Goal: Navigation & Orientation: Find specific page/section

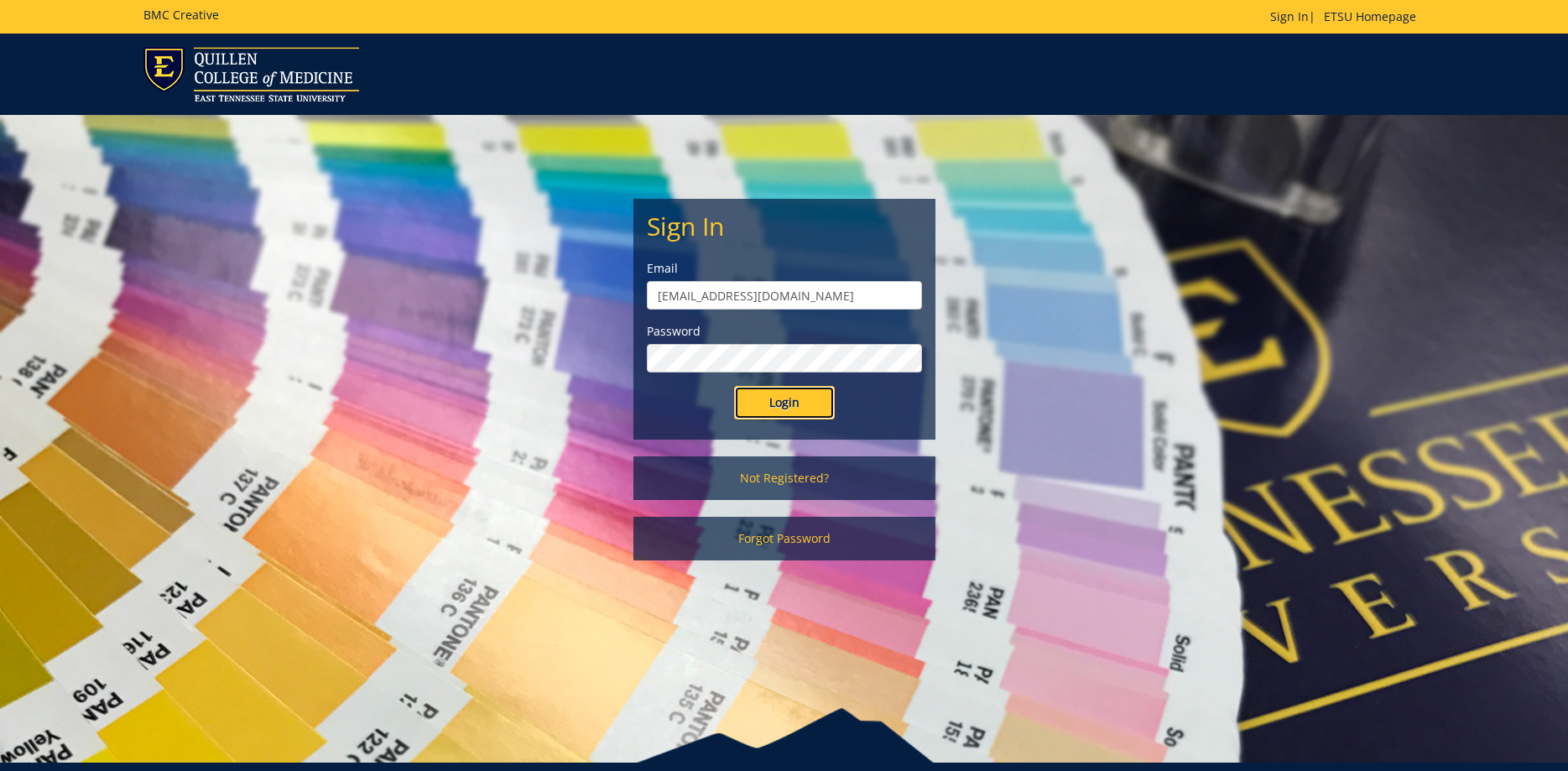
click at [778, 402] on input "Login" at bounding box center [785, 402] width 100 height 33
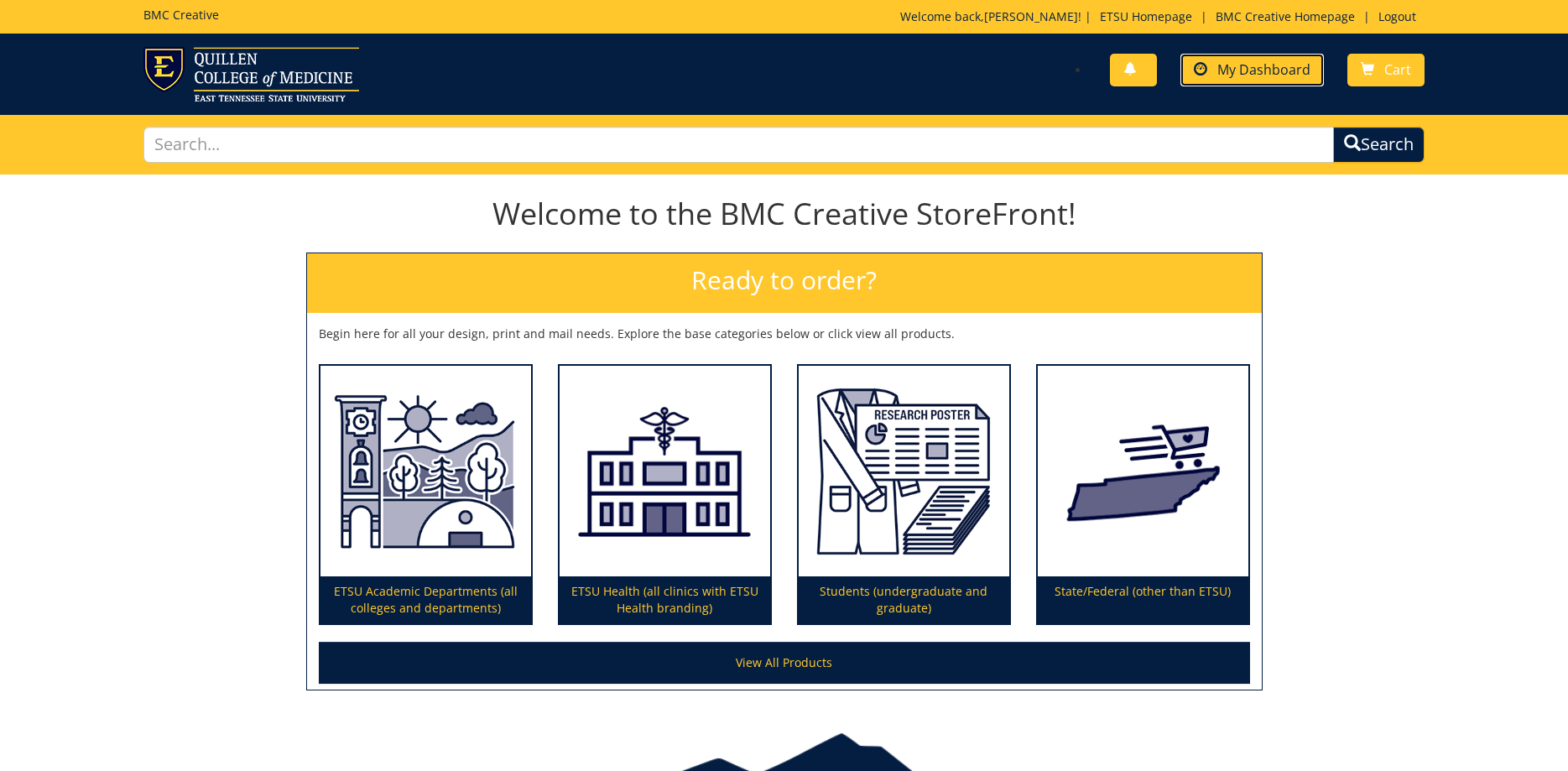
click at [1227, 83] on link "My Dashboard" at bounding box center [1252, 70] width 144 height 32
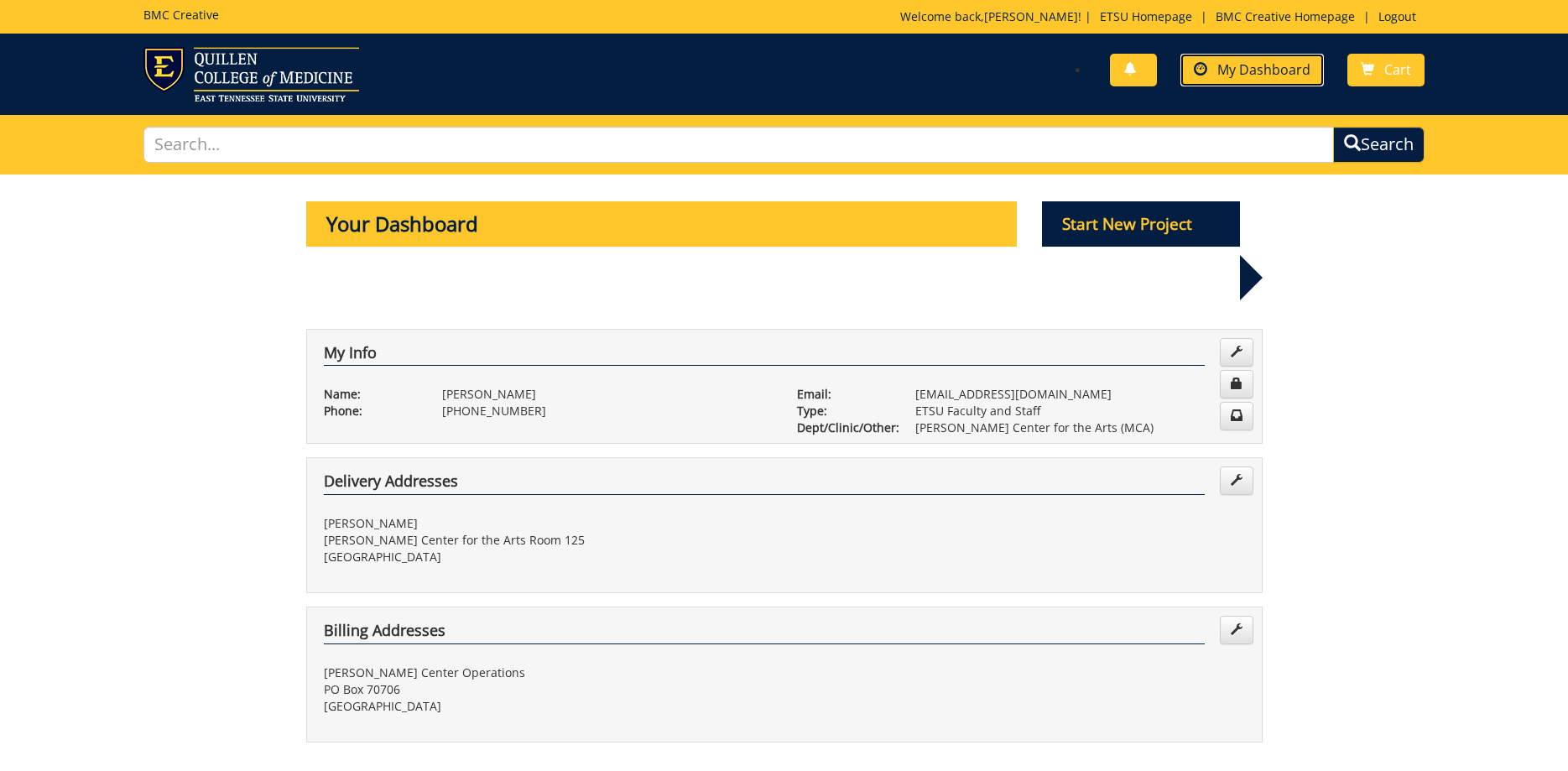
click at [1244, 72] on span "My Dashboard" at bounding box center [1263, 70] width 93 height 19
click at [249, 79] on img at bounding box center [251, 74] width 215 height 54
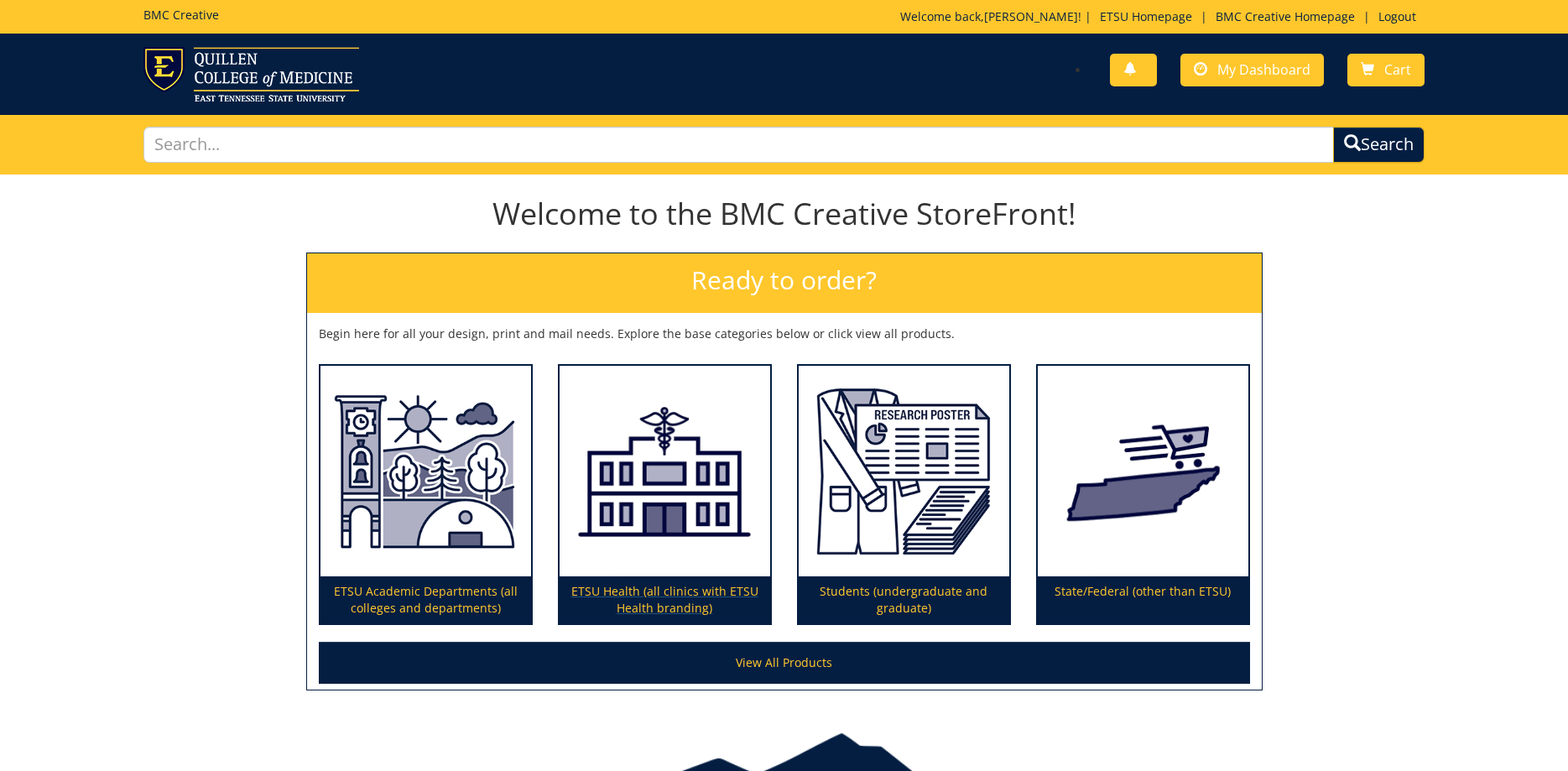
scroll to position [95, 0]
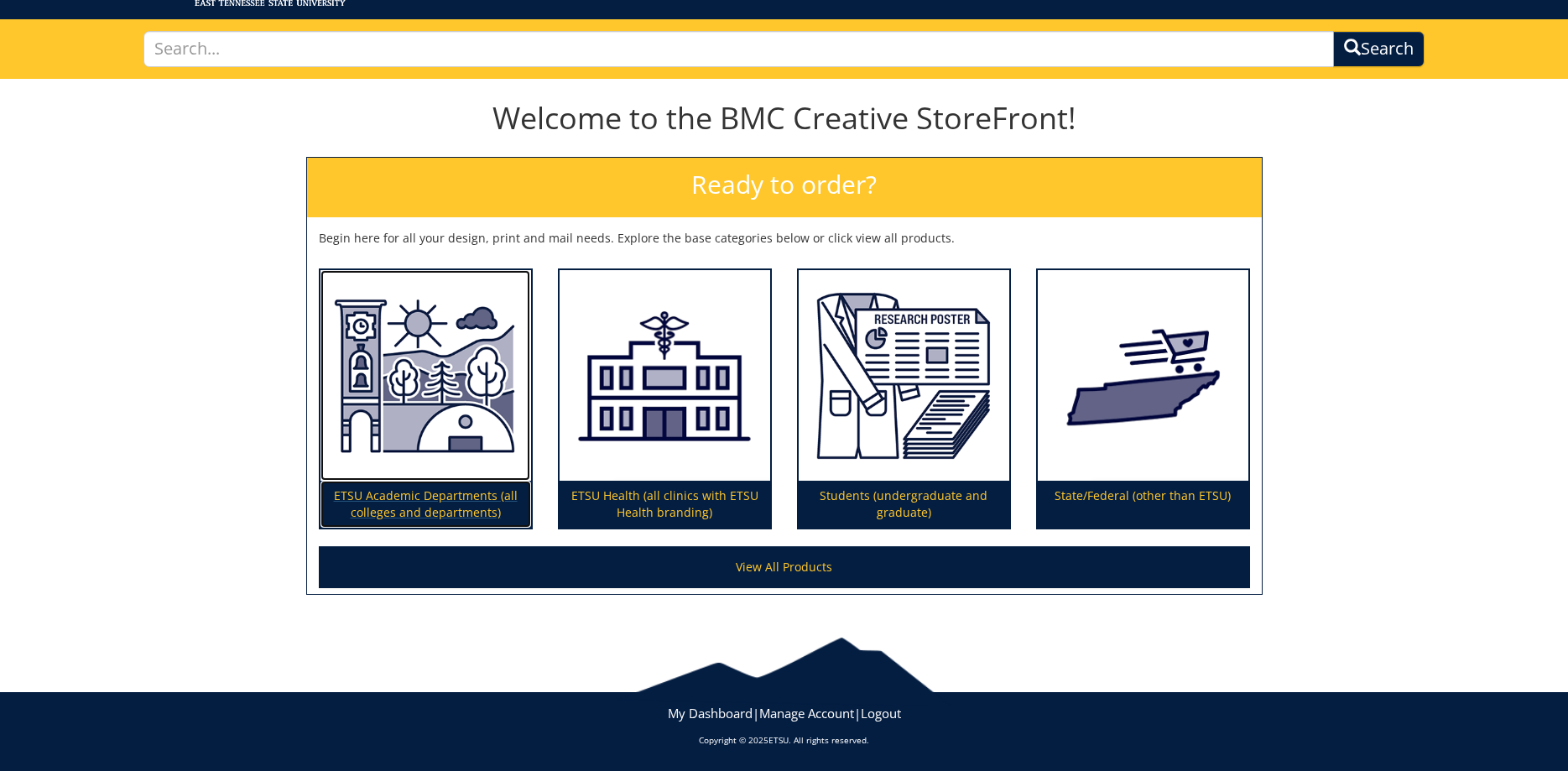
click at [443, 422] on img at bounding box center [426, 375] width 210 height 211
